Goal: Register for event/course

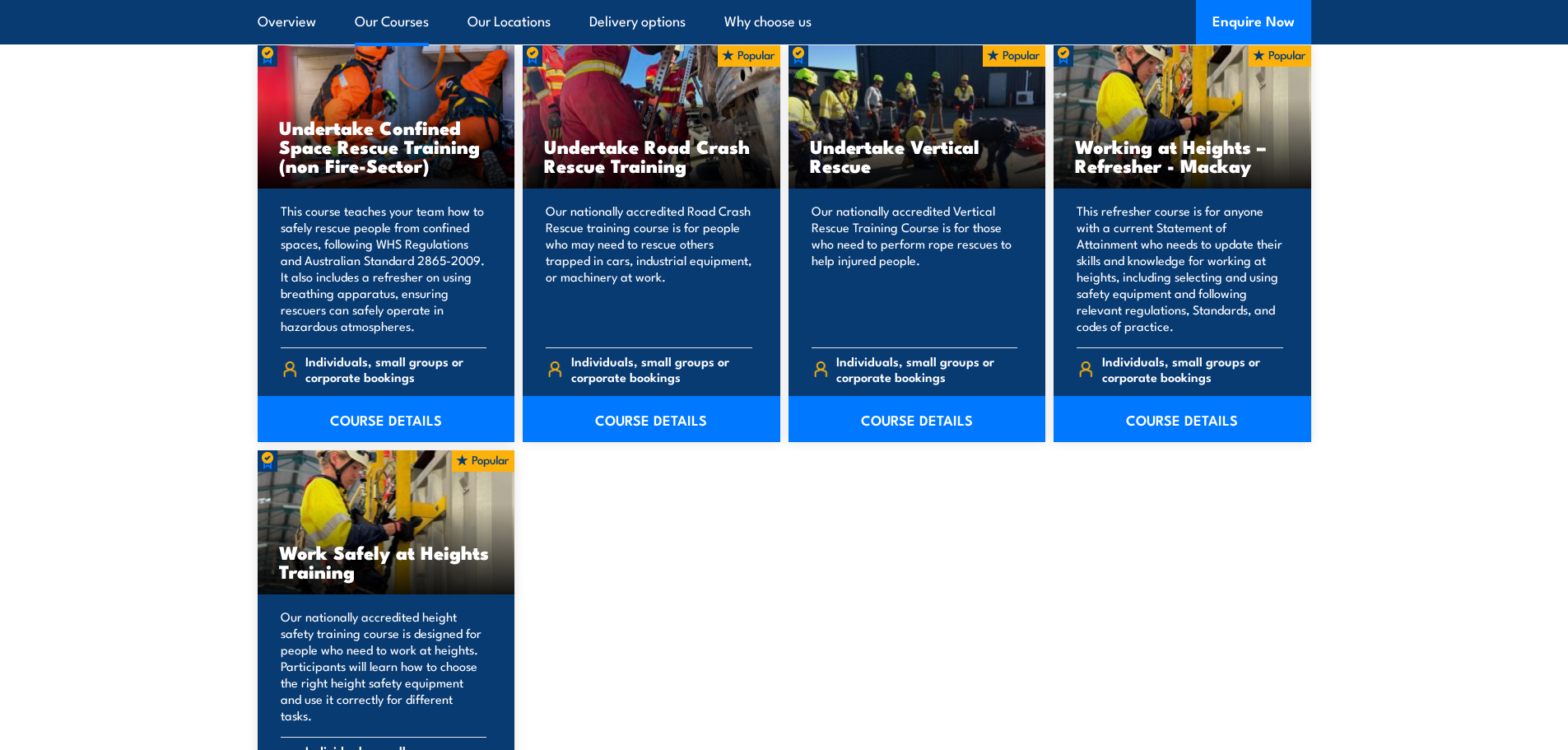
scroll to position [1894, 0]
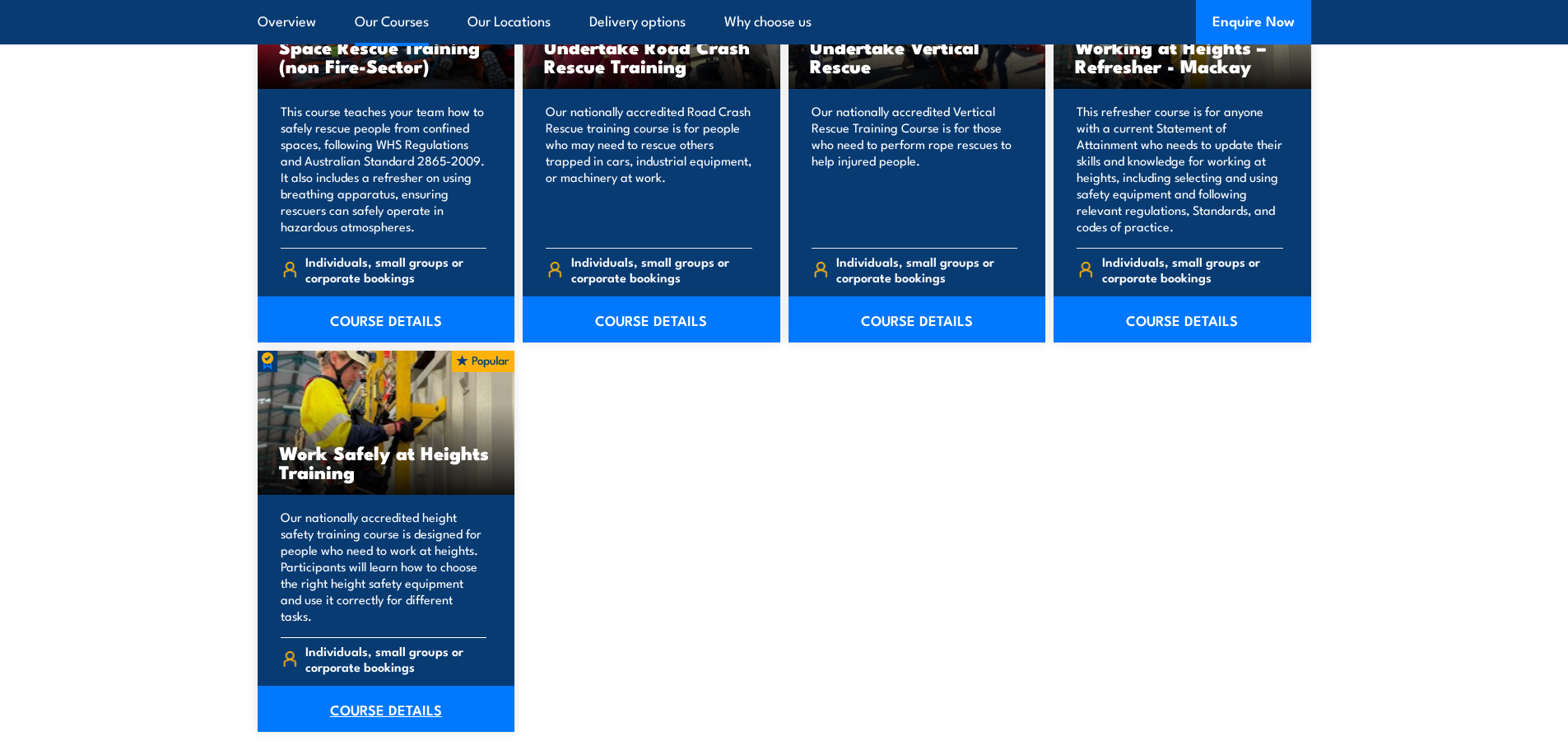
click at [437, 685] on link "COURSE DETAILS" at bounding box center [386, 708] width 257 height 46
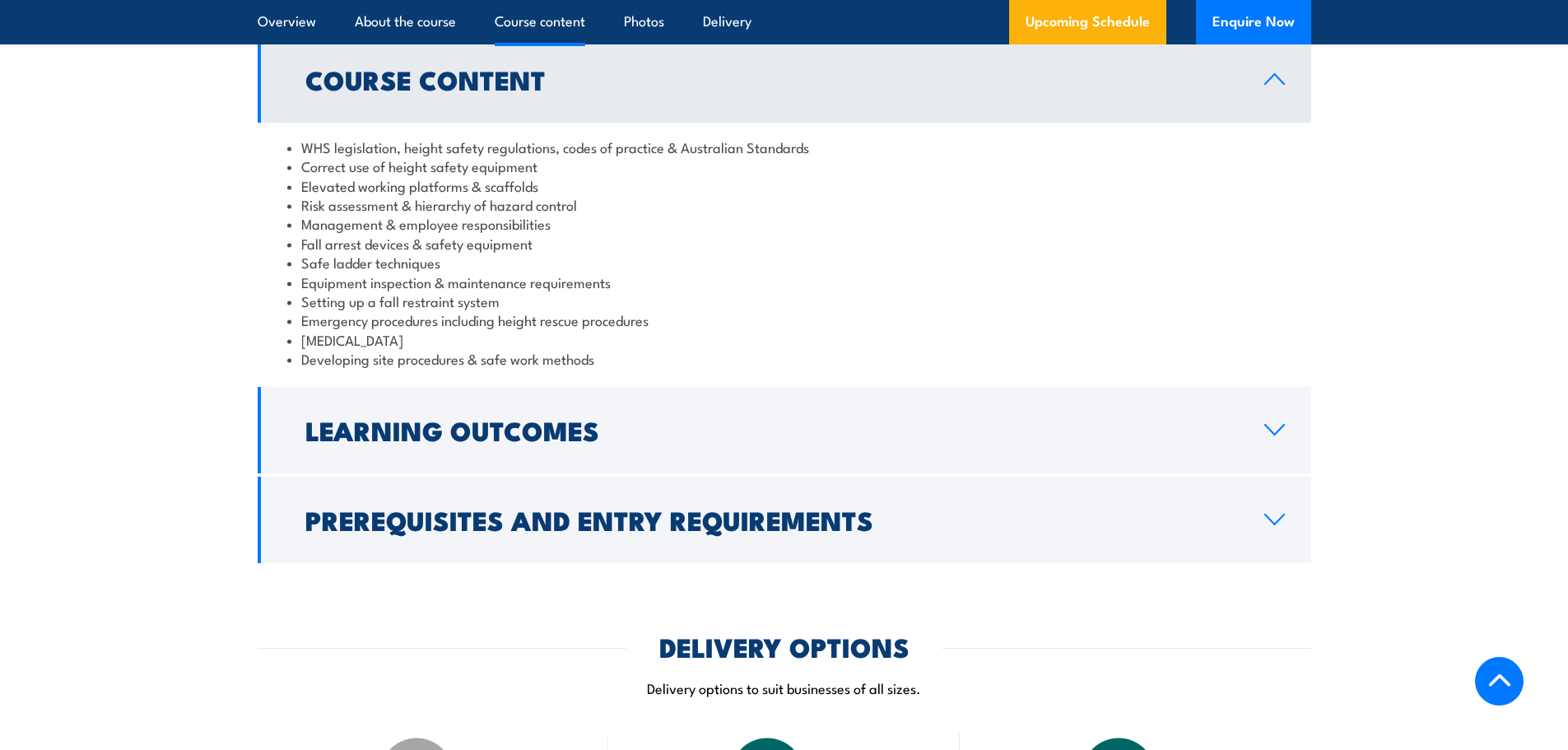
scroll to position [1646, 0]
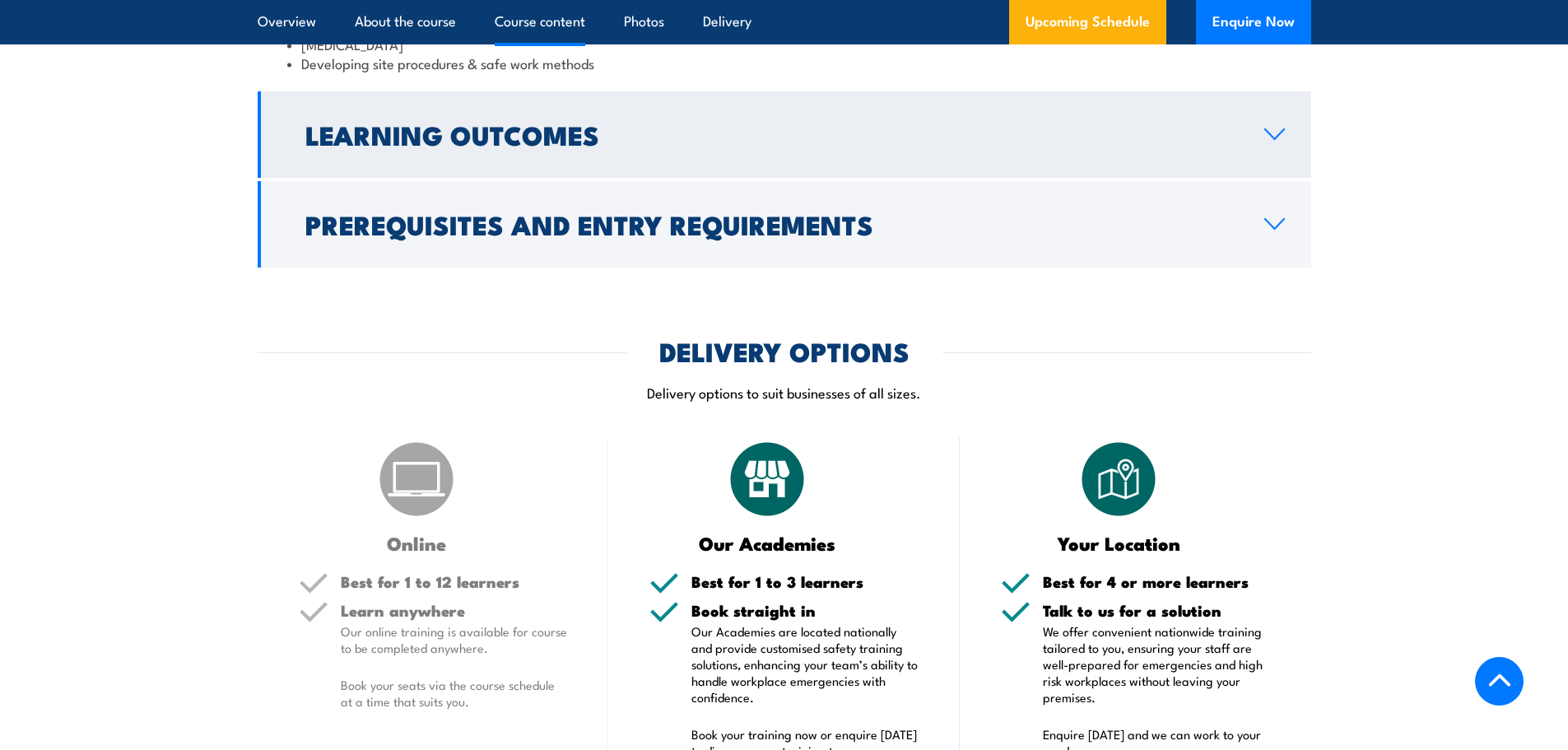
click at [439, 146] on h2 "Learning Outcomes" at bounding box center [771, 134] width 933 height 23
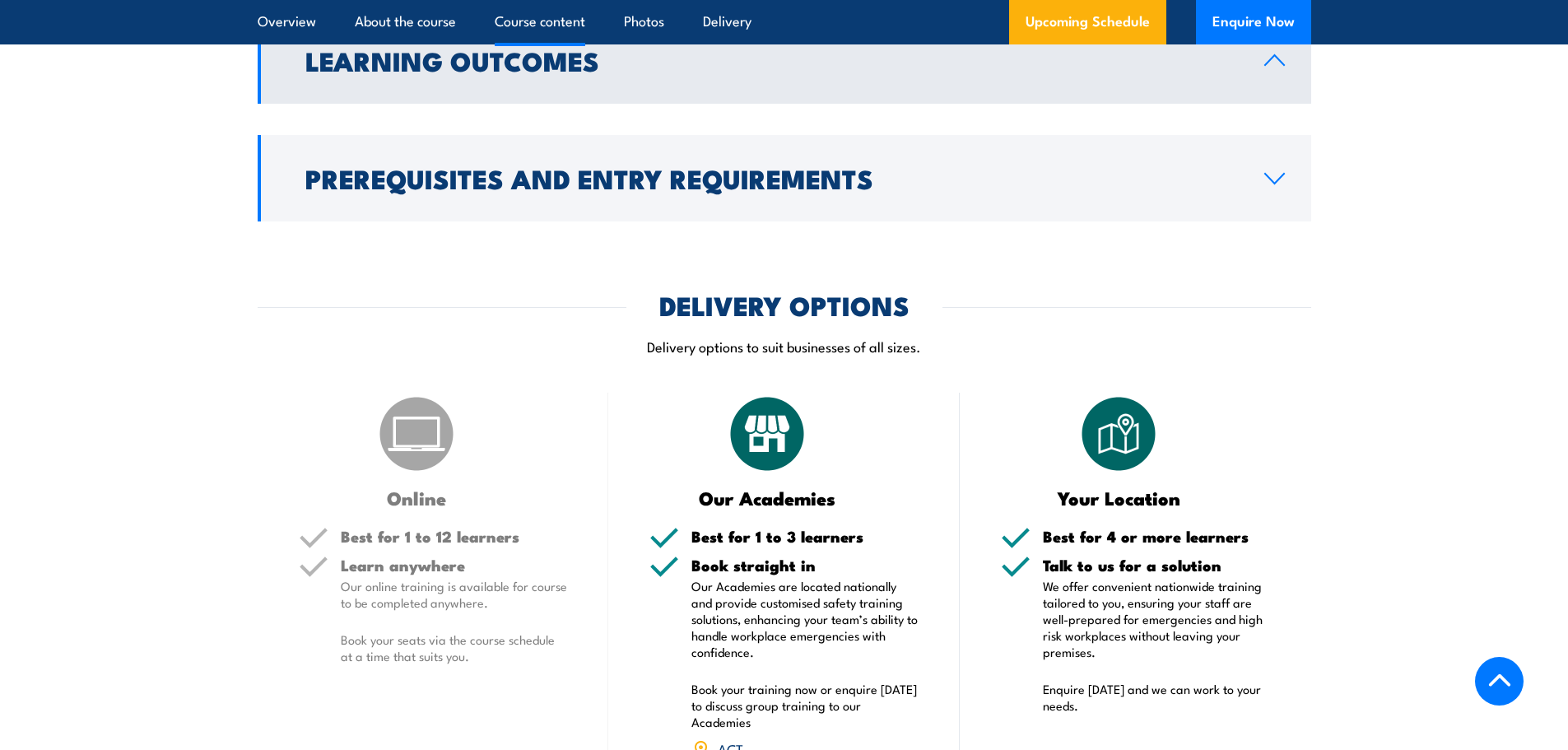
scroll to position [1497, 0]
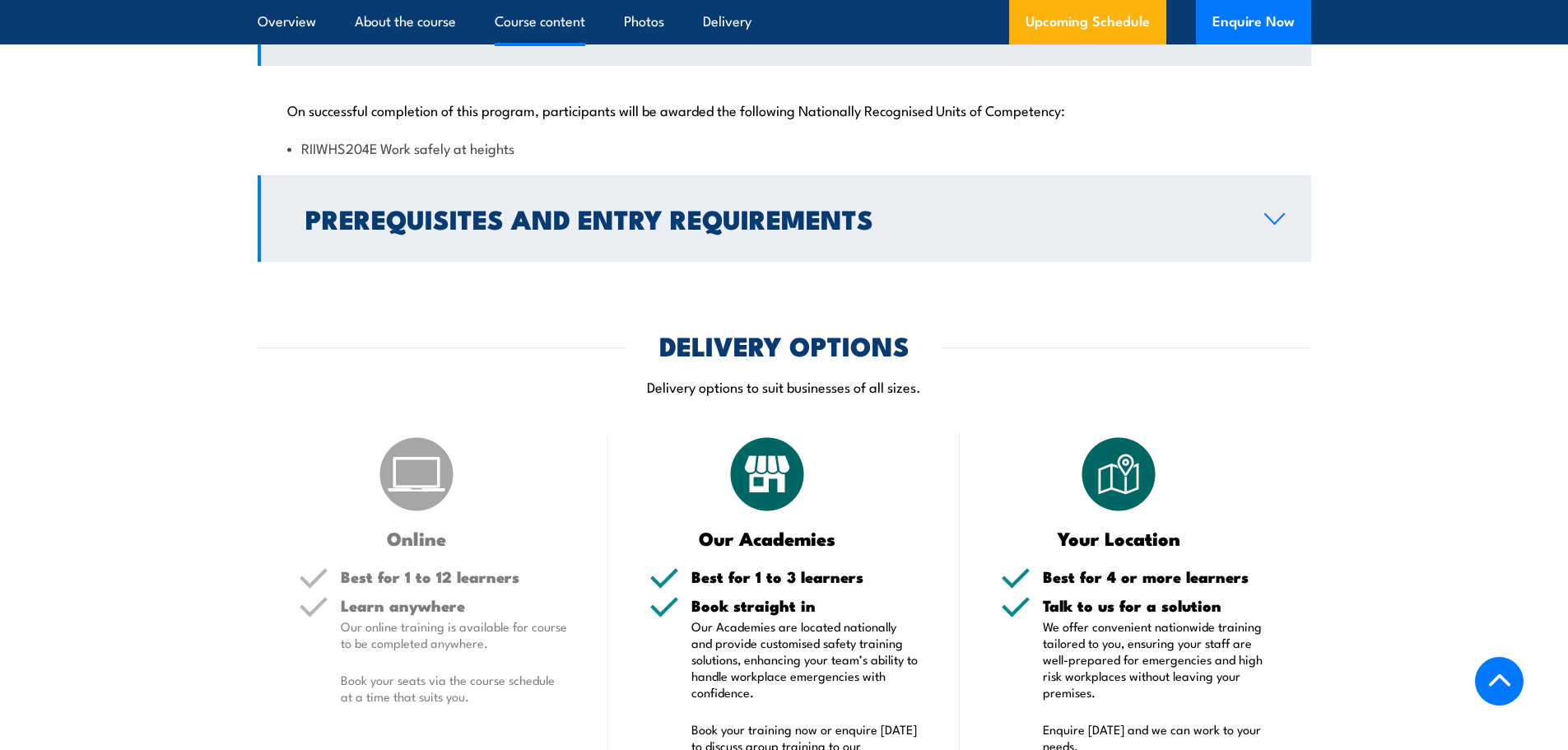
click at [344, 246] on link "Prerequisites and Entry Requirements" at bounding box center [784, 218] width 1053 height 86
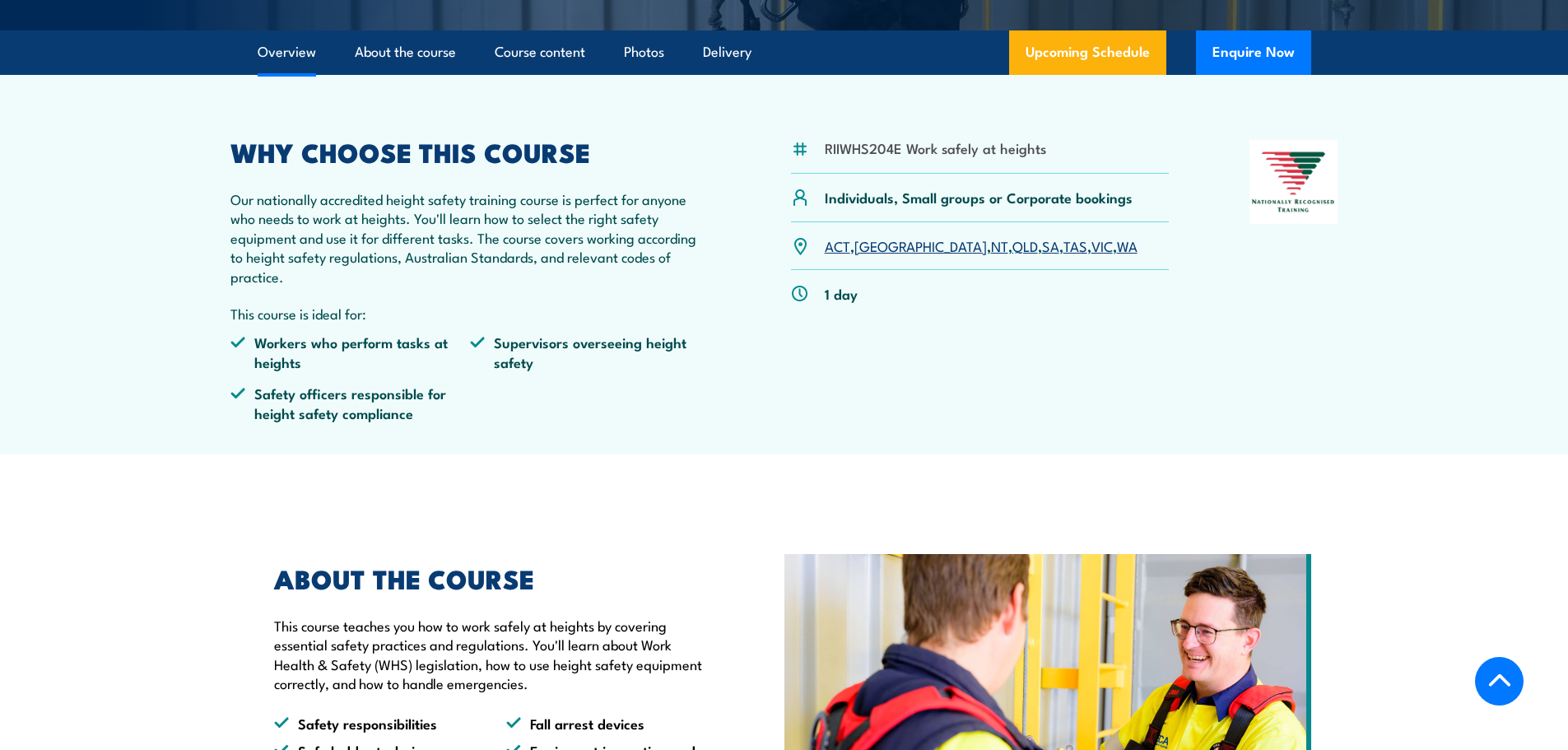
scroll to position [411, 0]
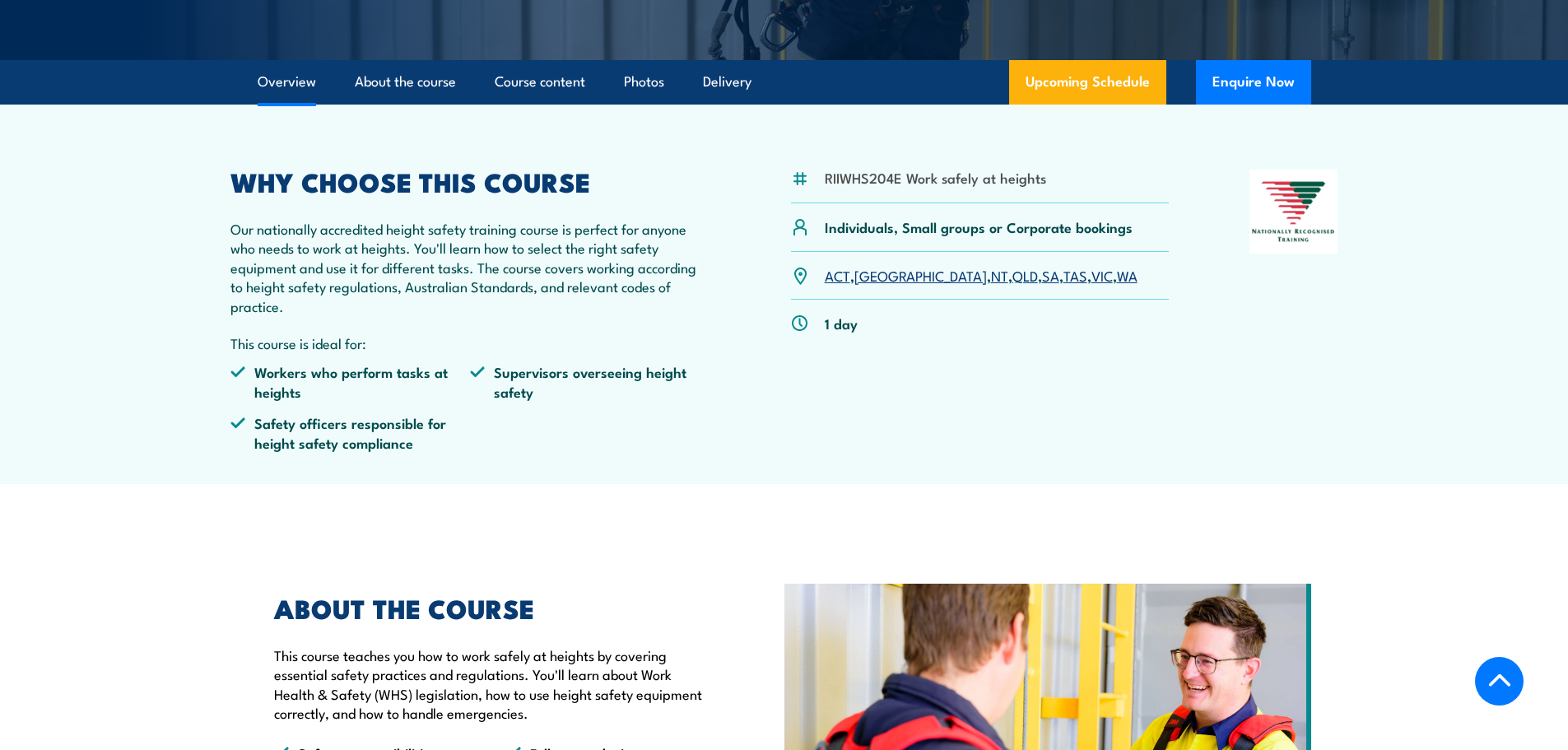
click at [1012, 274] on link "QLD" at bounding box center [1025, 275] width 25 height 20
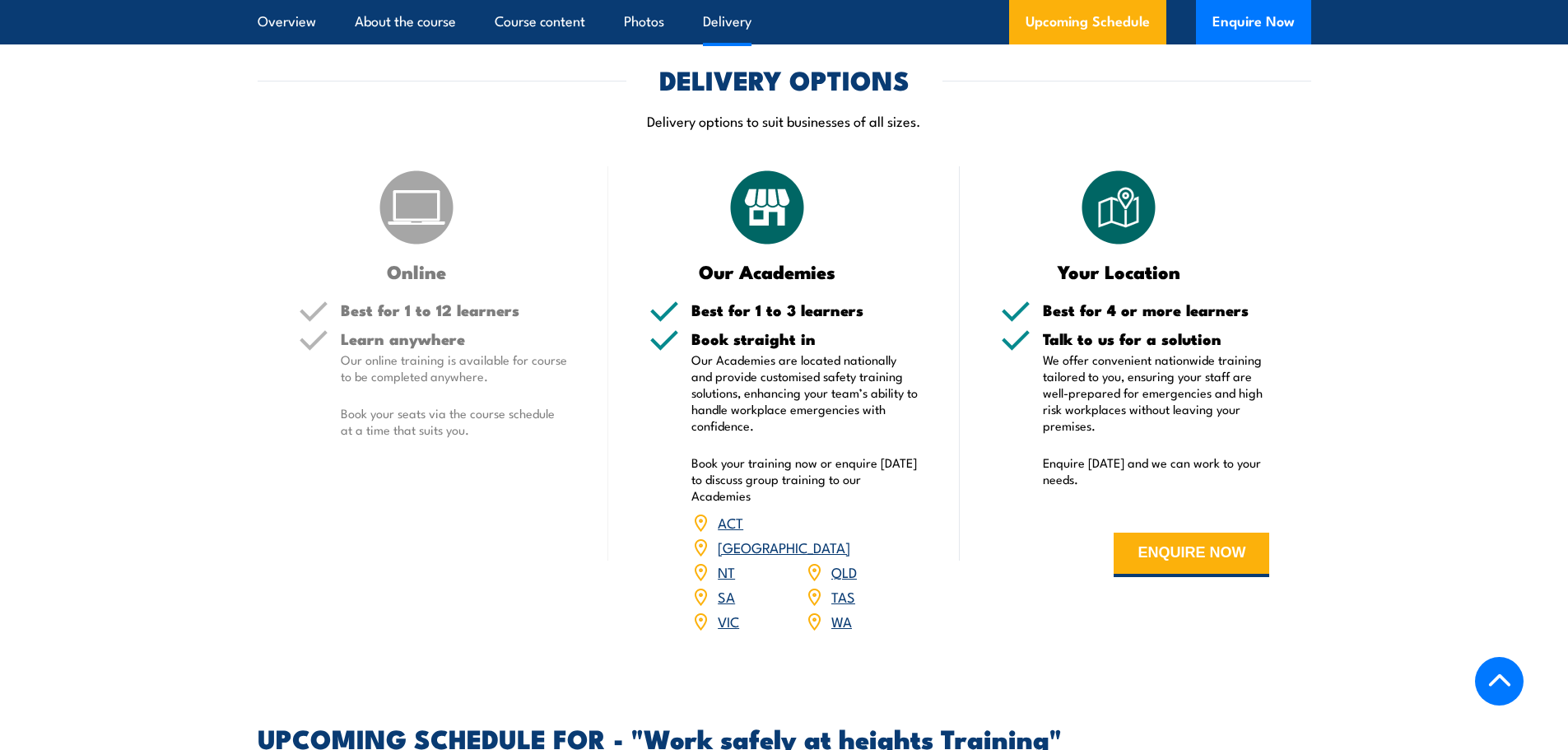
scroll to position [1878, 0]
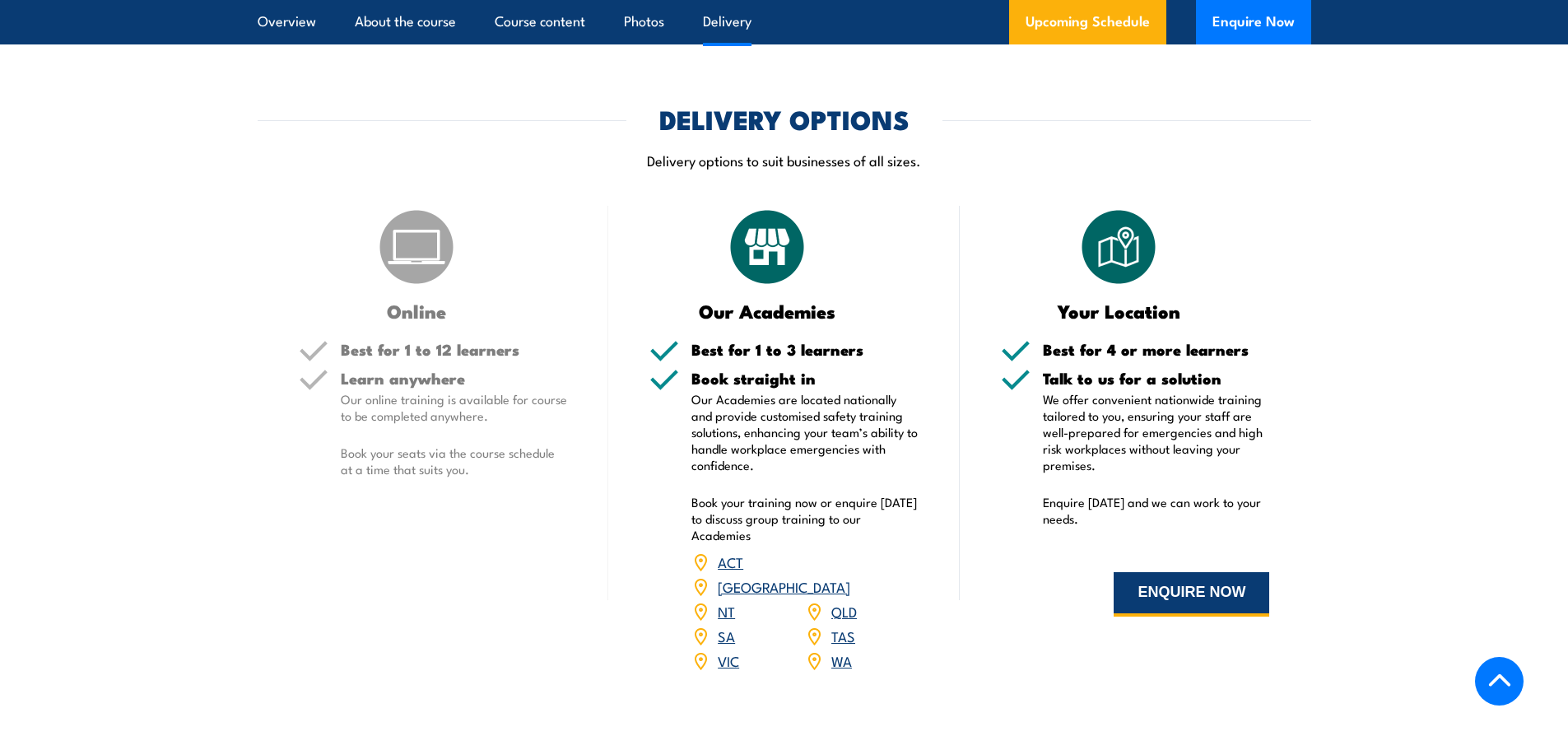
click at [1180, 589] on button "ENQUIRE NOW" at bounding box center [1190, 593] width 156 height 44
